Goal: Contribute content: Add original content to the website for others to see

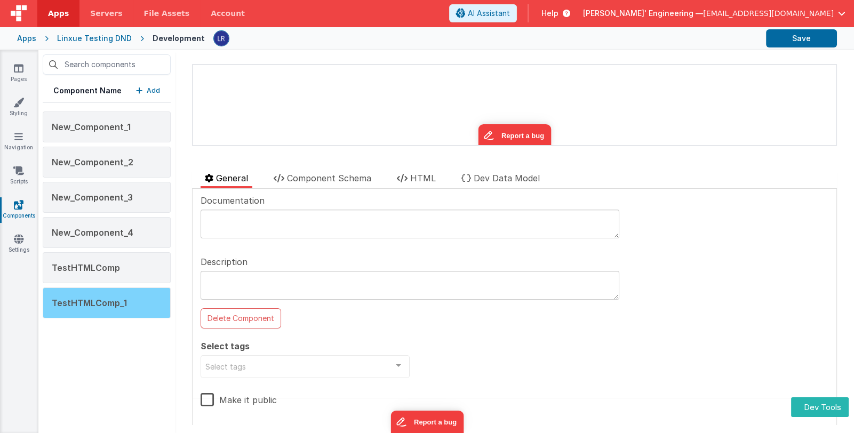
click at [120, 306] on span "TestHTMLComp_1" at bounding box center [89, 303] width 75 height 11
type textarea "This is a test component with a description This is a test component with a des…"
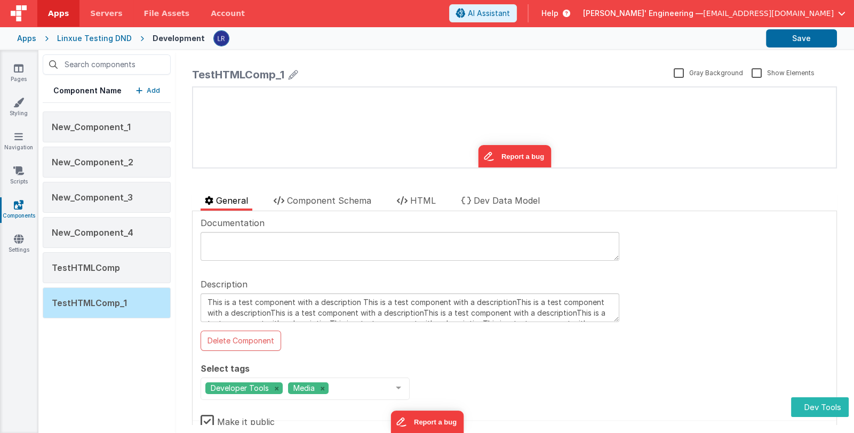
click at [253, 70] on div "TestHTMLComp_1" at bounding box center [238, 74] width 92 height 15
click at [243, 76] on div "TestHTMLComp_1" at bounding box center [238, 74] width 92 height 15
click at [264, 74] on div "TestHTMLComp_1" at bounding box center [238, 74] width 92 height 15
click at [271, 74] on div "TestHTMLComp_1" at bounding box center [238, 74] width 92 height 15
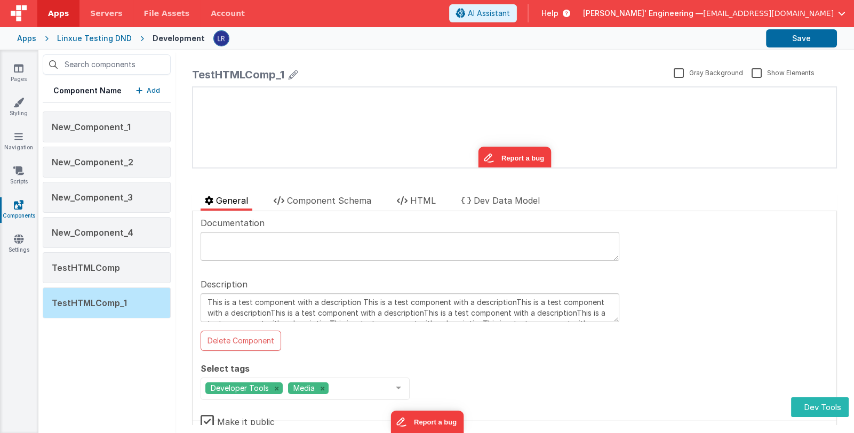
click at [275, 74] on div "TestHTMLComp_1" at bounding box center [238, 74] width 92 height 15
click at [812, 406] on button "Dev Tools" at bounding box center [820, 408] width 58 height 20
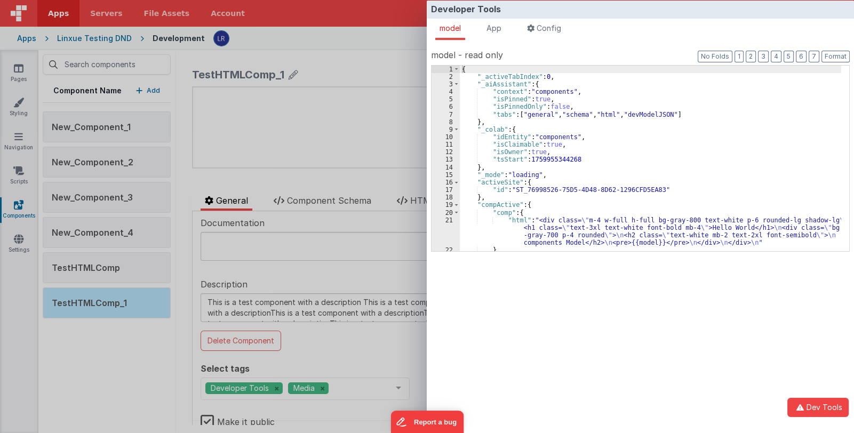
click at [590, 180] on div "{ "_activeTabIndex" : 0 , "_aiAssistant" : { "context" : "components" , "isPinn…" at bounding box center [651, 181] width 382 height 231
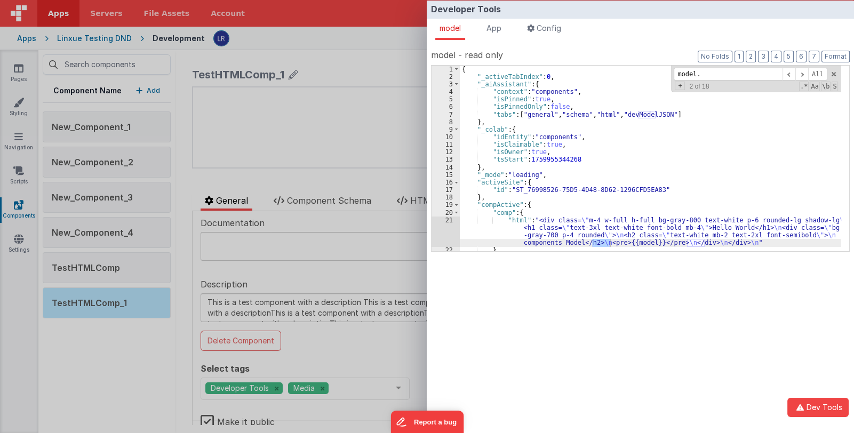
scroll to position [1003, 0]
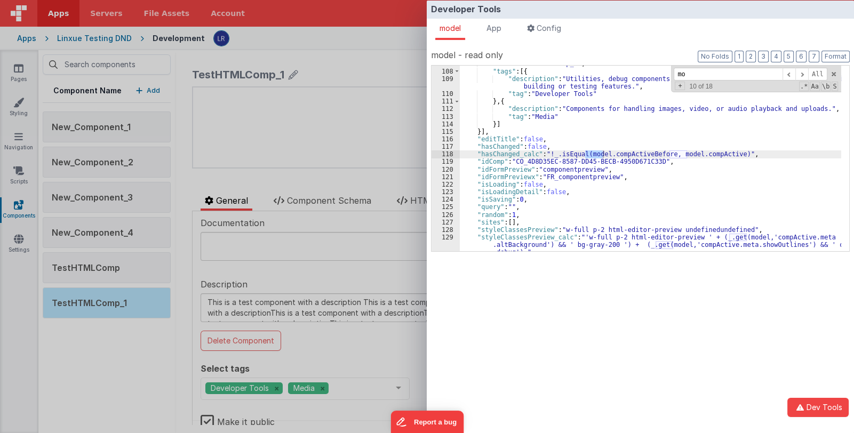
type input "m"
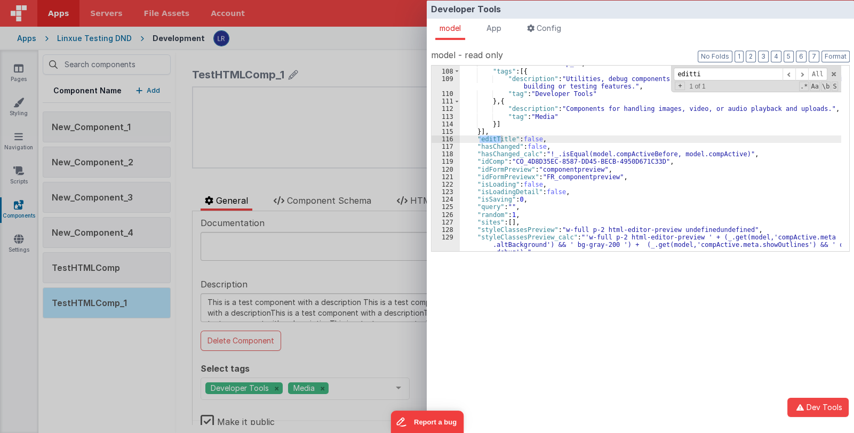
type input "editti"
click at [311, 172] on div "Developer Tools model App Params Log (1) Misc Windows Config model - read only …" at bounding box center [427, 216] width 854 height 433
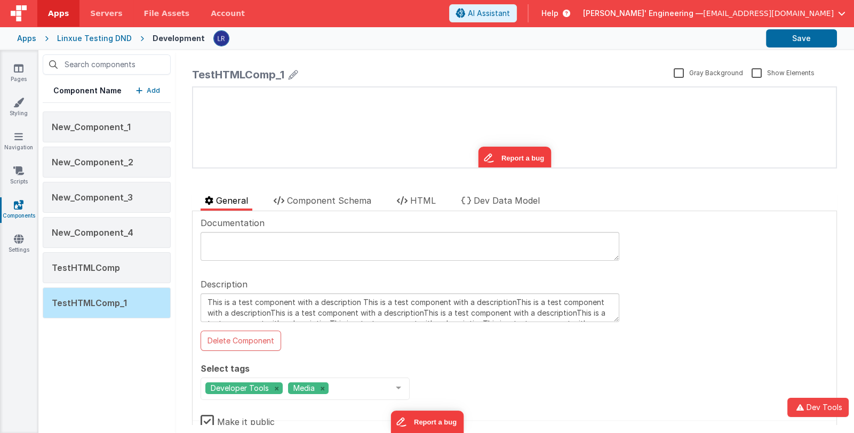
click at [224, 75] on div "TestHTMLComp_1" at bounding box center [238, 74] width 92 height 15
click at [818, 403] on button "Dev Tools" at bounding box center [818, 407] width 61 height 19
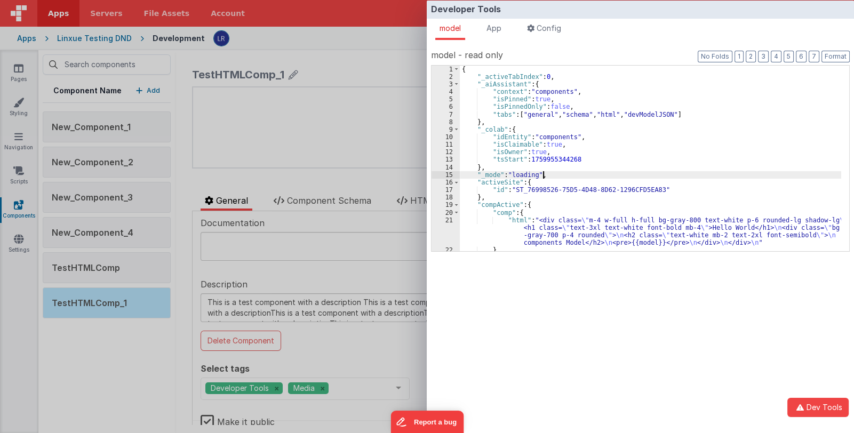
click at [582, 172] on div "{ "_activeTabIndex" : 0 , "_aiAssistant" : { "context" : "components" , "isPinn…" at bounding box center [651, 181] width 382 height 231
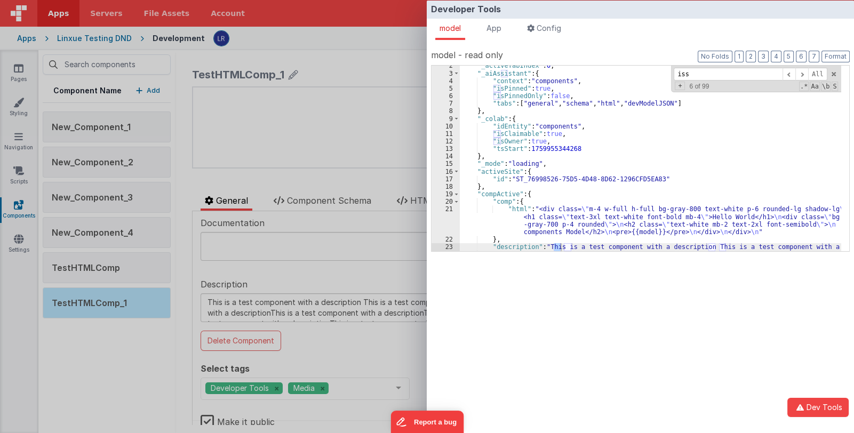
scroll to position [1048, 0]
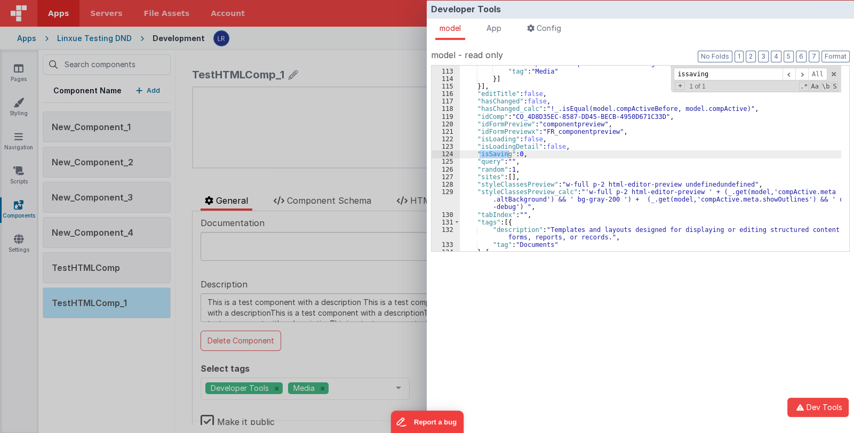
type input "issaving"
click at [119, 345] on div "Developer Tools model App Params Log (2) Misc Windows Config model - read only …" at bounding box center [427, 216] width 854 height 433
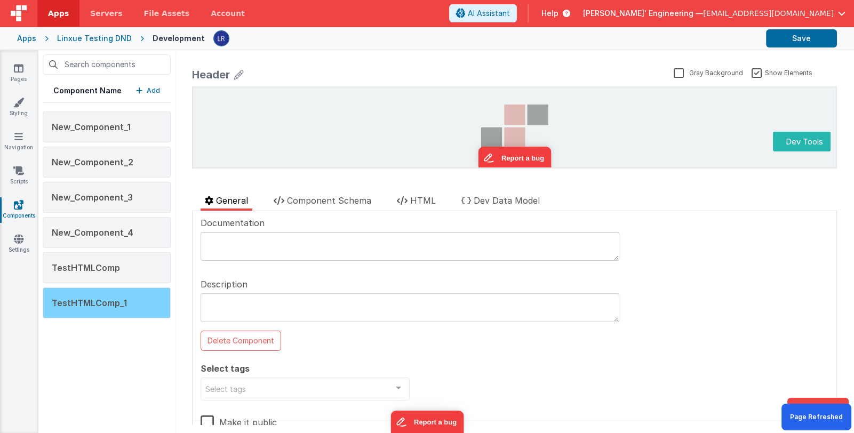
click at [107, 306] on span "TestHTMLComp_1" at bounding box center [89, 303] width 75 height 11
type textarea "This is a test component with a description This is a test component with a des…"
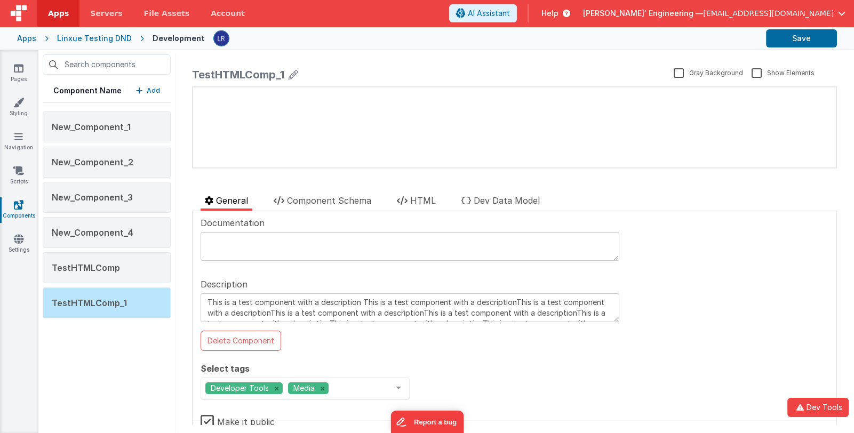
click at [318, 68] on div "TestHTMLComp_1" at bounding box center [431, 74] width 478 height 15
click at [227, 75] on div "TestHTMLComp_1" at bounding box center [238, 74] width 92 height 15
click at [318, 139] on div "update page model (See schema to hide after dev) { "component": { "comp": { "fi…" at bounding box center [514, 128] width 643 height 80
click at [674, 72] on label "Gray Background" at bounding box center [708, 72] width 69 height 10
click at [0, 0] on input "Gray Background" at bounding box center [0, 0] width 0 height 0
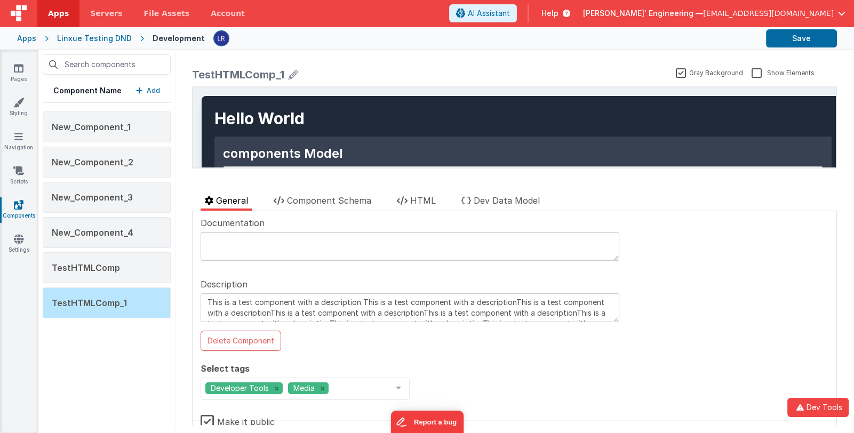
click at [676, 72] on label "Gray Background" at bounding box center [709, 72] width 67 height 10
click at [0, 0] on input "Gray Background" at bounding box center [0, 0] width 0 height 0
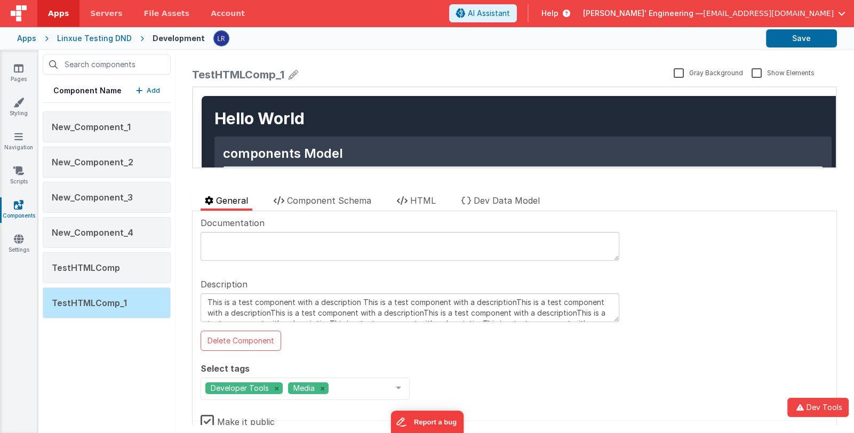
click at [285, 73] on div "TestHTMLComp_1" at bounding box center [431, 74] width 478 height 15
click at [254, 73] on div "TestHTMLComp_1" at bounding box center [238, 74] width 92 height 15
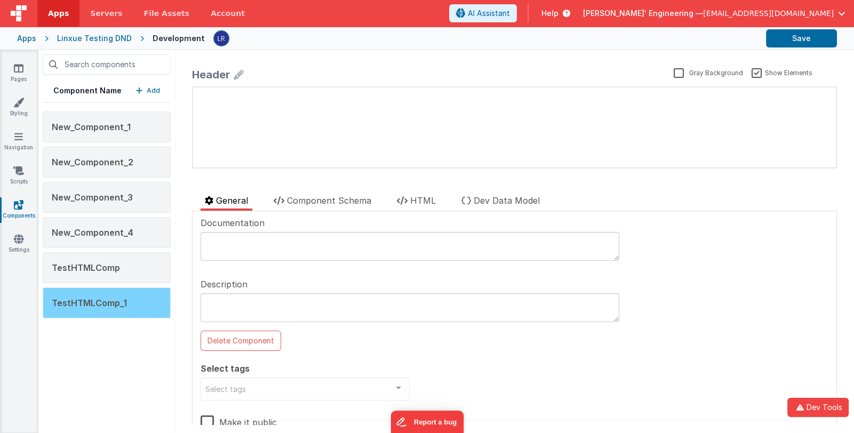
click at [122, 306] on span "TestHTMLComp_1" at bounding box center [89, 303] width 75 height 11
type textarea "This is a test component with a description This is a test component with a des…"
click at [110, 302] on span "TestHTMLComp_1" at bounding box center [89, 303] width 75 height 11
type textarea "This is a test component with a description This is a test component with a des…"
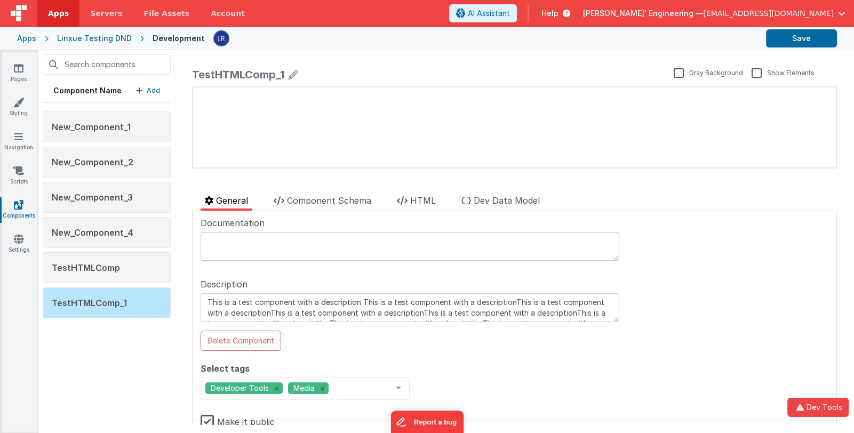
click at [833, 421] on div "TestHTMLComp_1 Gray Background Show Elements General Component Schema HTML Dev …" at bounding box center [515, 242] width 662 height 366
click at [835, 412] on button "Dev Tools" at bounding box center [818, 407] width 61 height 19
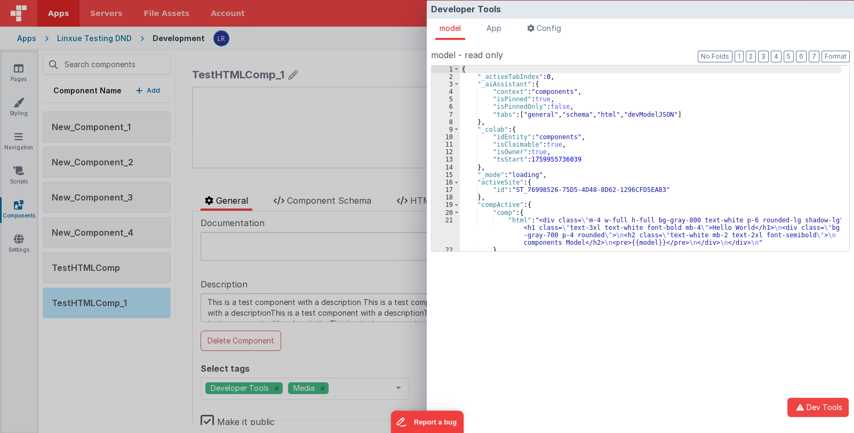
click at [614, 210] on div "{ "_activeTabIndex" : 0 , "_aiAssistant" : { "context" : "components" , "isPinn…" at bounding box center [651, 181] width 382 height 231
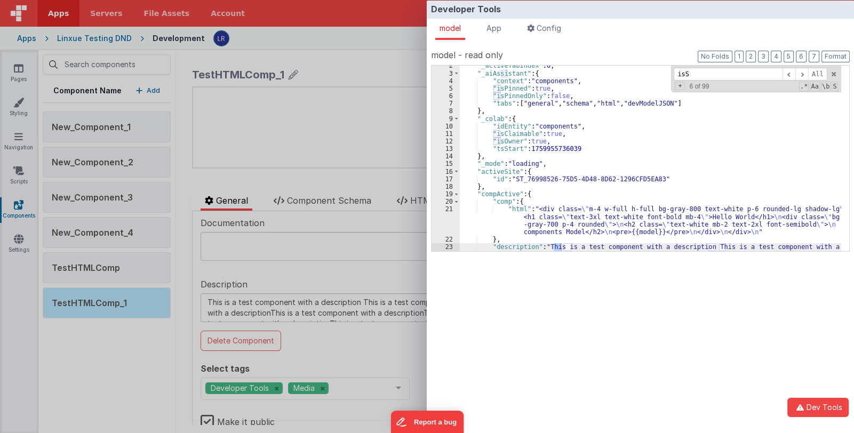
scroll to position [1048, 0]
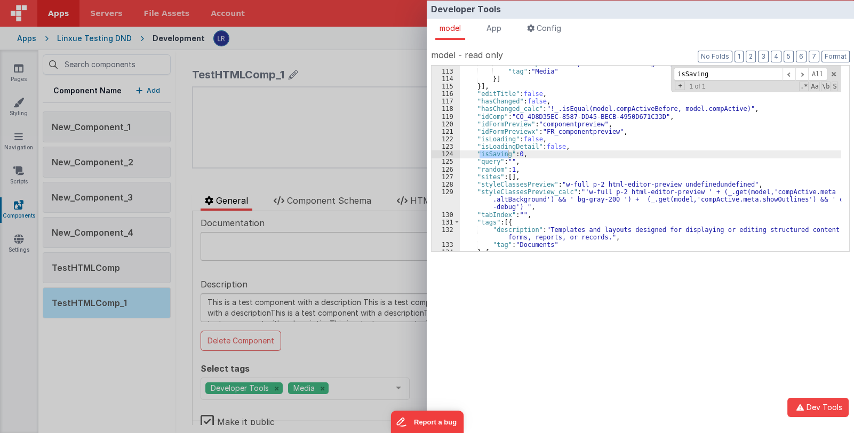
type input "isSaving"
drag, startPoint x: 475, startPoint y: 153, endPoint x: 546, endPoint y: 155, distance: 71.5
click at [546, 155] on div ""description" : "Components for handling images, video, or audio playback and u…" at bounding box center [651, 160] width 382 height 201
click at [358, 155] on div "Developer Tools model App Params Log (3) Misc Windows Config model - read only …" at bounding box center [427, 216] width 854 height 433
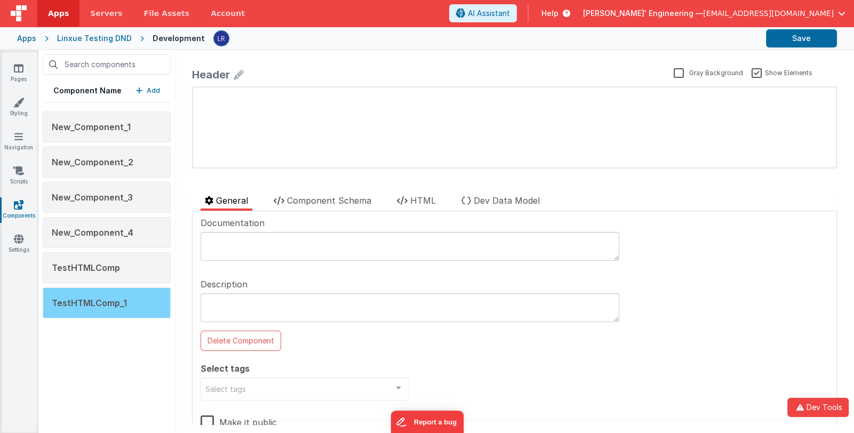
click at [139, 304] on div "TestHTMLComp_1" at bounding box center [107, 303] width 128 height 31
type textarea "This is a test component with a description This is a test component with a des…"
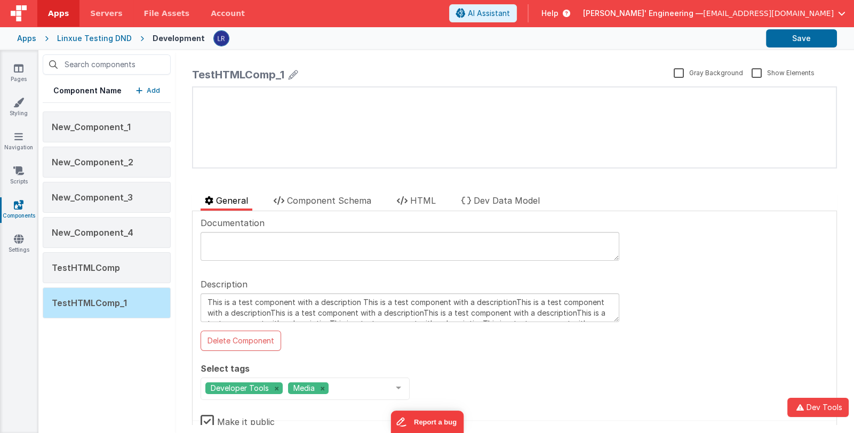
click at [295, 71] on icon at bounding box center [294, 74] width 10 height 15
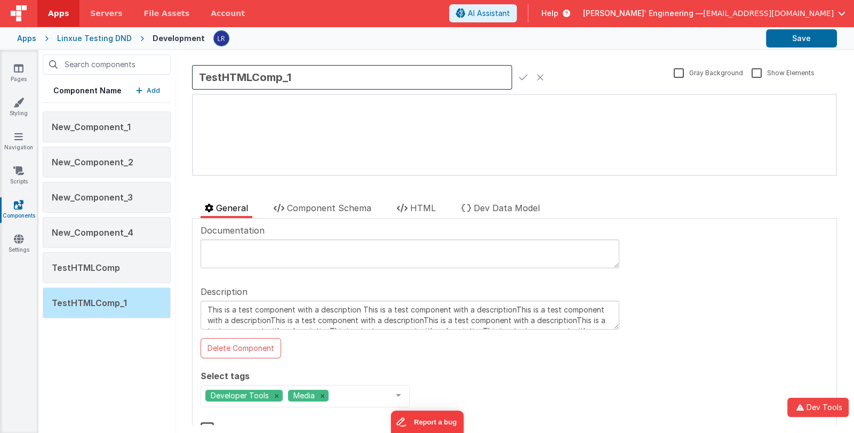
click at [541, 76] on icon at bounding box center [540, 77] width 7 height 15
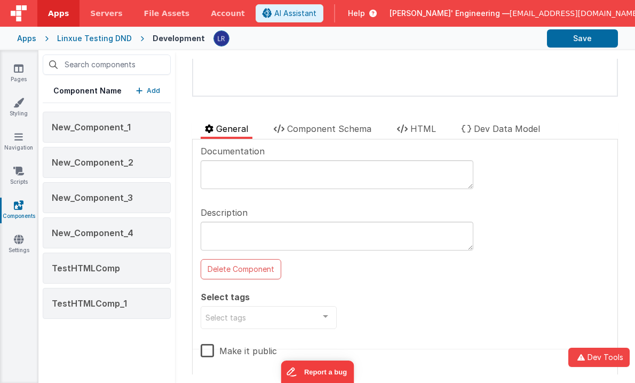
scroll to position [73, 0]
click at [317, 128] on span "Component Schema" at bounding box center [329, 127] width 84 height 11
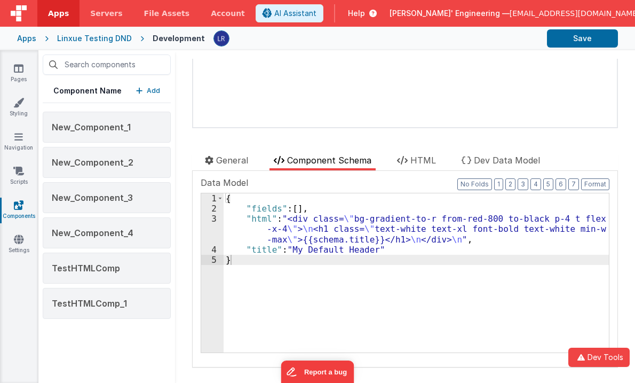
click at [419, 160] on span "HTML" at bounding box center [423, 160] width 26 height 11
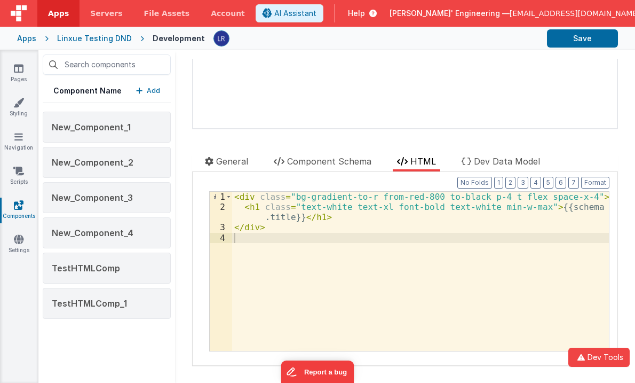
scroll to position [38, 0]
click at [232, 168] on li "General" at bounding box center [227, 164] width 52 height 17
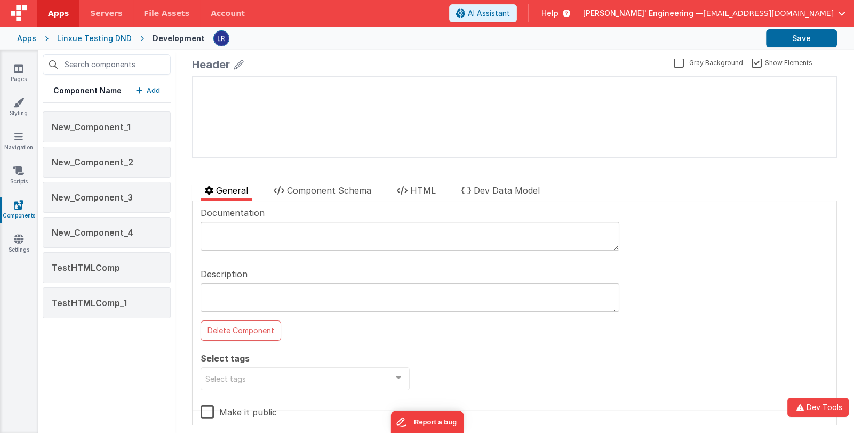
scroll to position [0, 0]
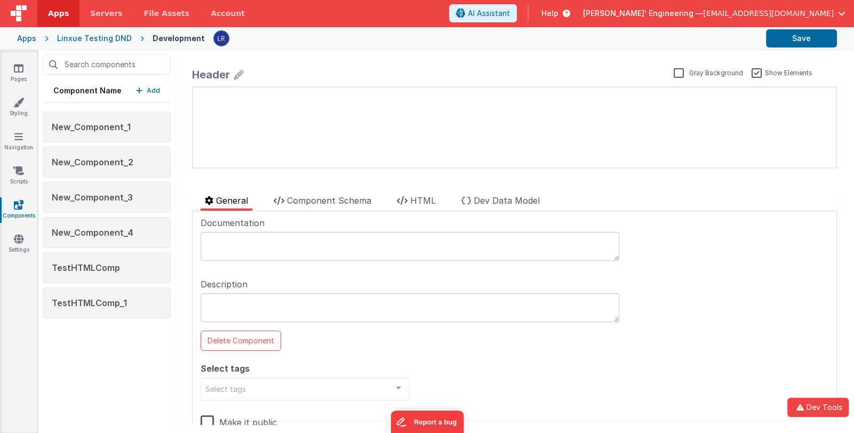
click at [153, 92] on p "Add" at bounding box center [153, 90] width 13 height 11
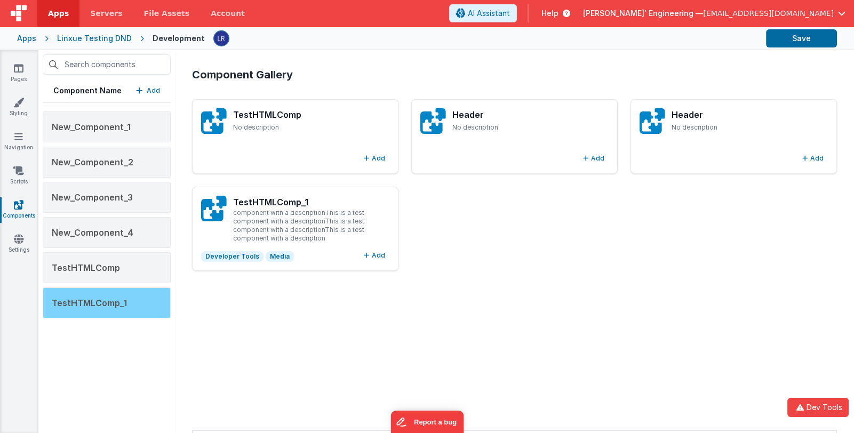
click at [125, 294] on div "TestHTMLComp_1" at bounding box center [107, 303] width 128 height 31
type textarea "This is a test component with a description This is a test component with a des…"
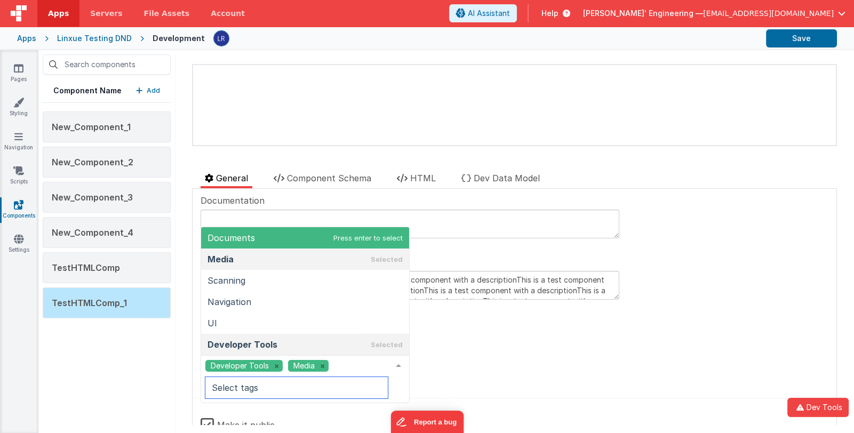
click at [393, 359] on div at bounding box center [398, 366] width 21 height 20
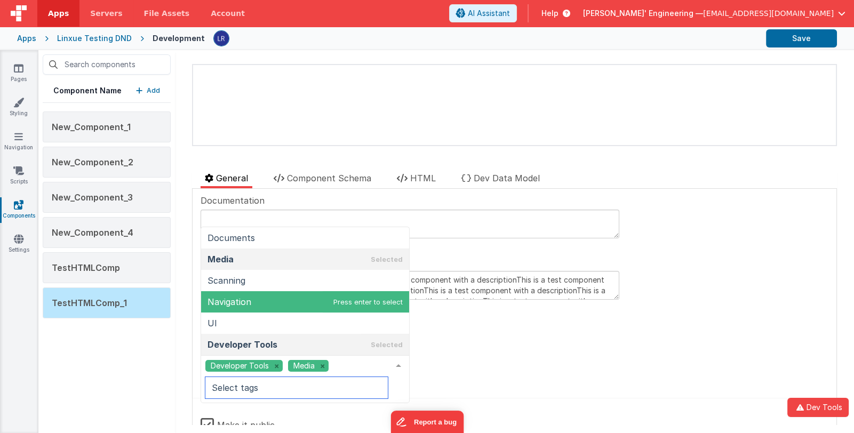
click at [322, 301] on span "Navigation" at bounding box center [305, 301] width 208 height 21
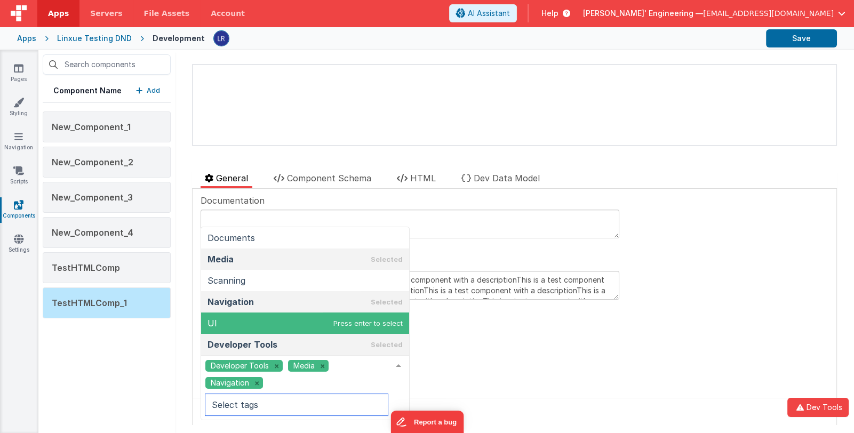
click at [307, 316] on span "UI" at bounding box center [305, 323] width 208 height 21
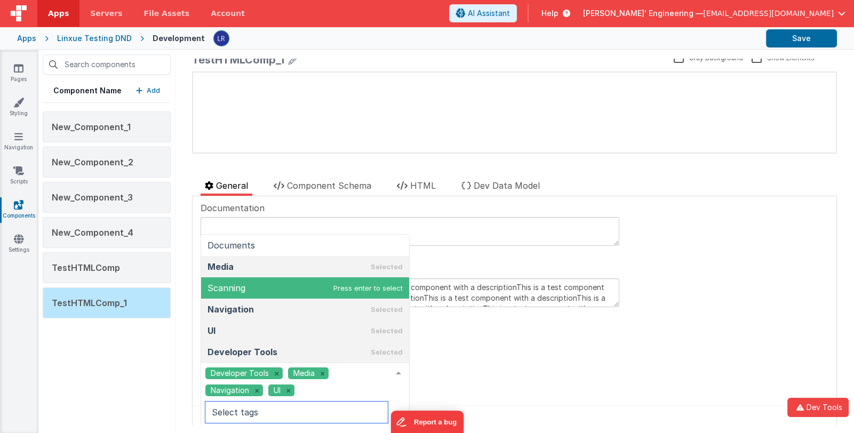
scroll to position [12, 0]
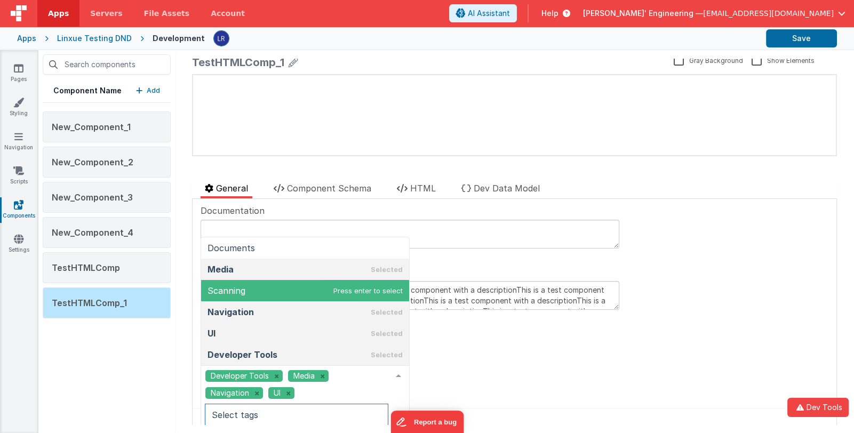
click at [300, 293] on span "Scanning" at bounding box center [305, 290] width 208 height 21
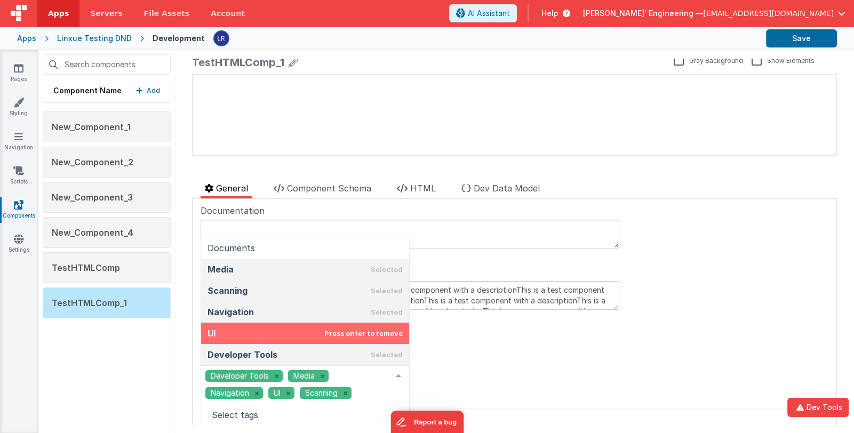
click at [474, 354] on div "Documentation Description This is a test component with a description This is a…" at bounding box center [515, 338] width 628 height 269
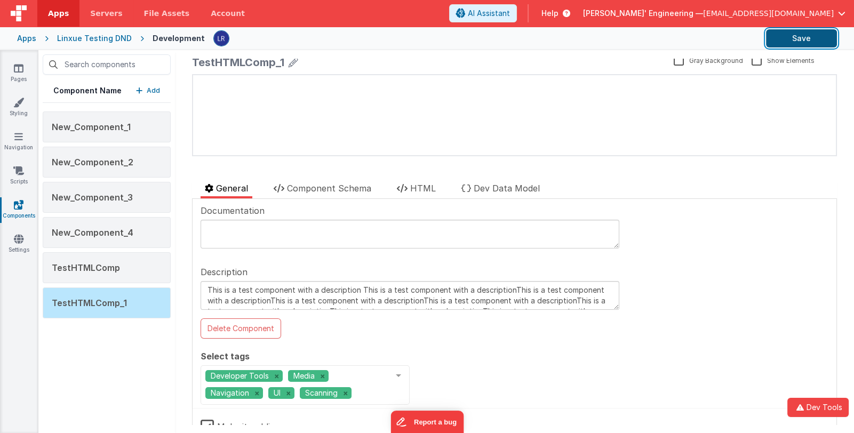
click at [778, 38] on button "Save" at bounding box center [801, 38] width 71 height 18
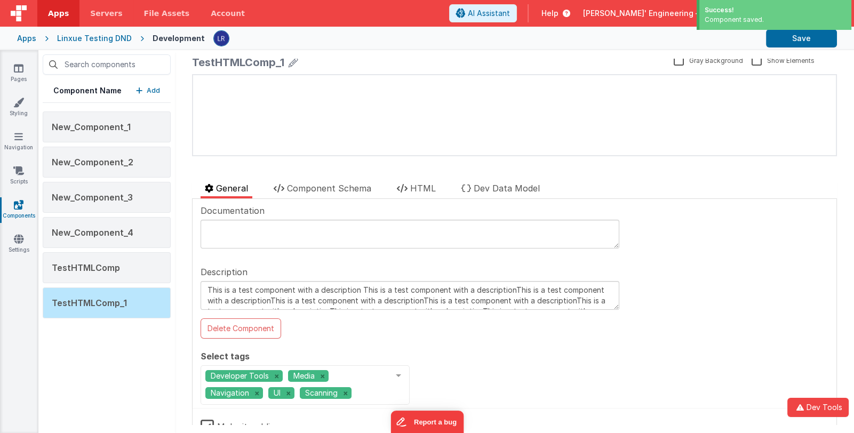
click at [149, 88] on p "Add" at bounding box center [153, 90] width 13 height 11
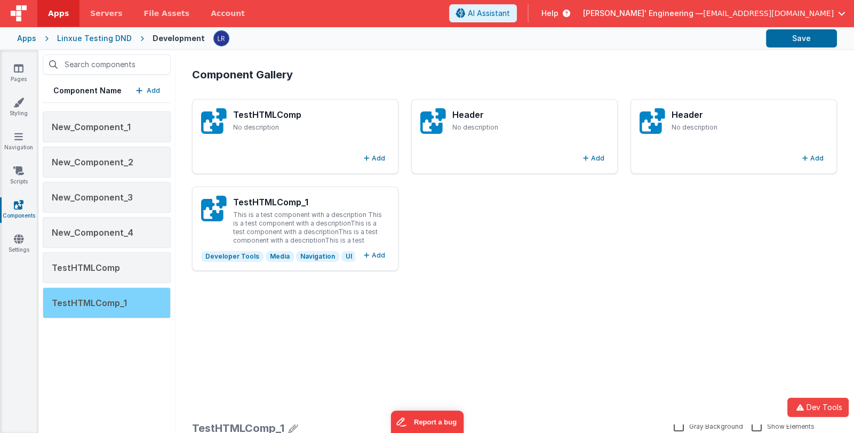
click at [120, 304] on span "TestHTMLComp_1" at bounding box center [89, 303] width 75 height 11
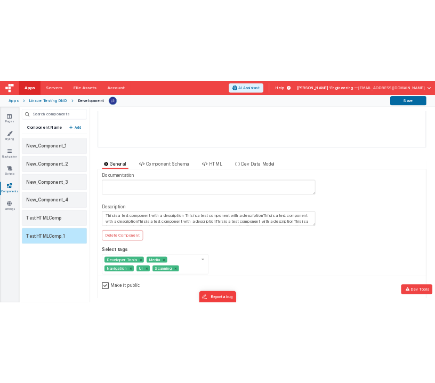
scroll to position [40, 0]
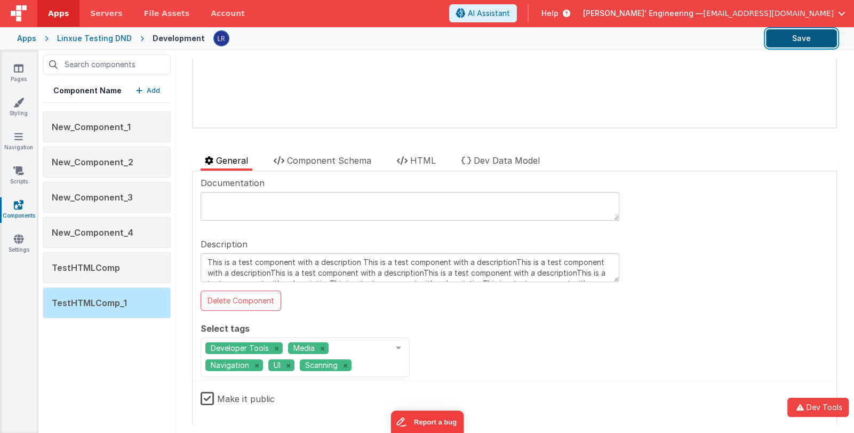
click at [788, 33] on button "Save" at bounding box center [801, 38] width 71 height 18
click at [148, 90] on p "Add" at bounding box center [153, 90] width 13 height 11
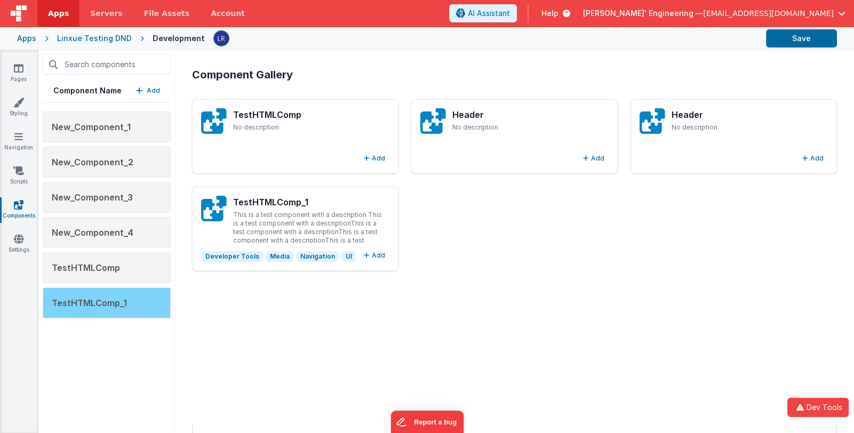
click at [99, 303] on span "TestHTMLComp_1" at bounding box center [89, 303] width 75 height 11
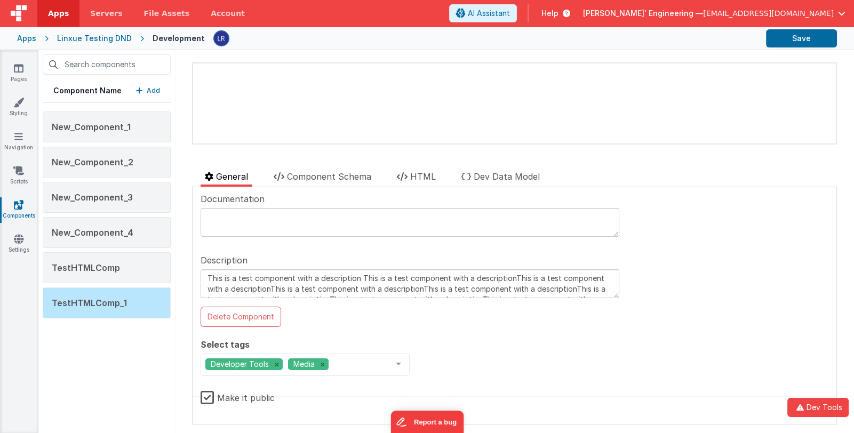
scroll to position [22, 0]
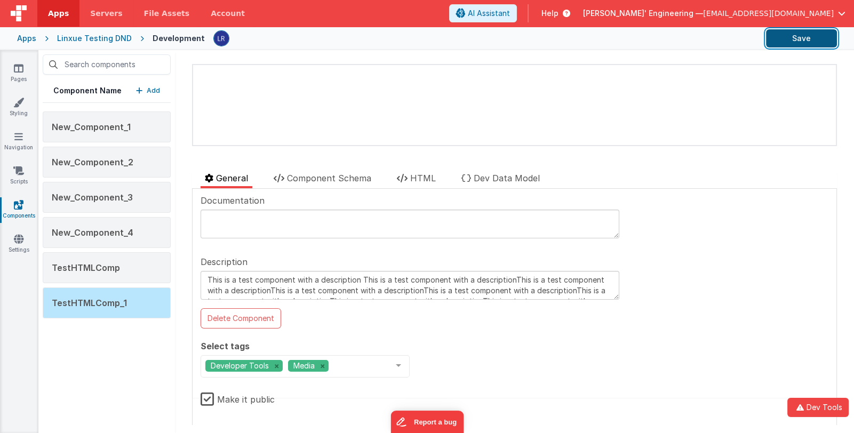
click at [797, 41] on button "Save" at bounding box center [801, 38] width 71 height 18
